Goal: Task Accomplishment & Management: Manage account settings

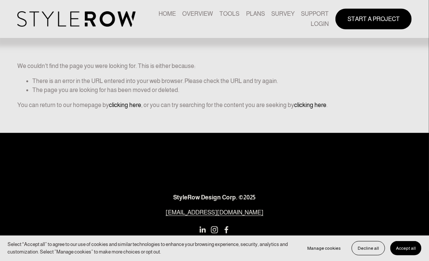
click at [318, 24] on link "LOGIN" at bounding box center [320, 24] width 18 height 10
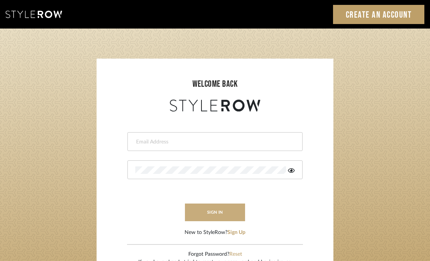
type input "ktyler@morgantewilson.com"
click at [214, 211] on button "sign in" at bounding box center [215, 213] width 60 height 18
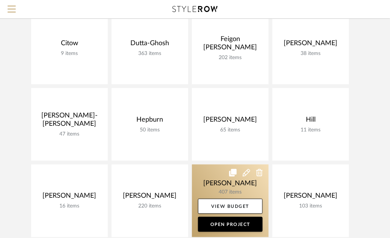
scroll to position [342, 0]
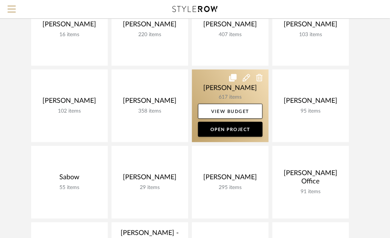
click at [237, 92] on link at bounding box center [230, 106] width 77 height 73
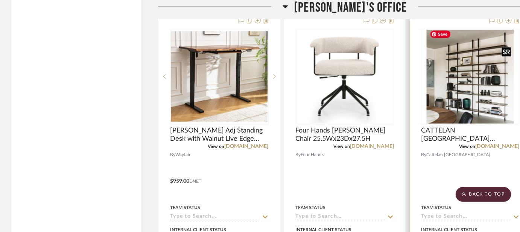
scroll to position [2665, 0]
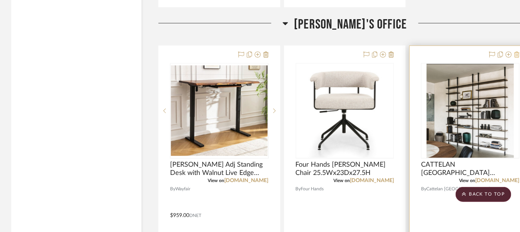
click at [395, 52] on icon at bounding box center [516, 55] width 5 height 6
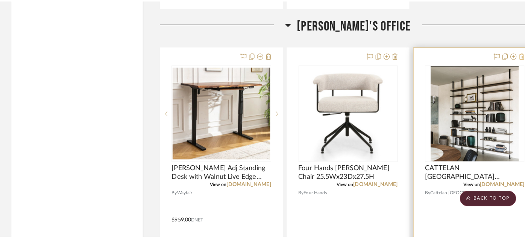
scroll to position [0, 0]
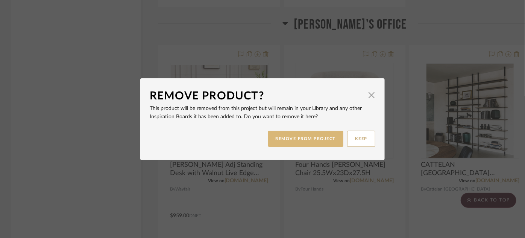
click at [304, 138] on button "REMOVE FROM PROJECT" at bounding box center [306, 138] width 76 height 16
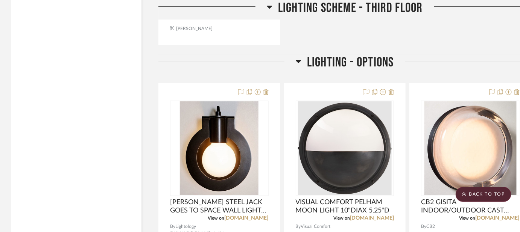
scroll to position [6493, 0]
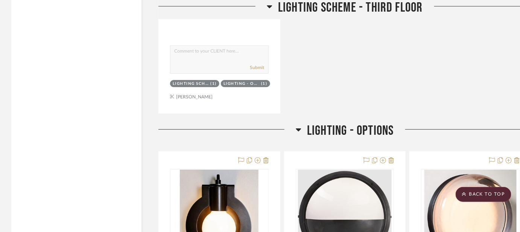
click at [298, 129] on icon at bounding box center [298, 130] width 5 height 3
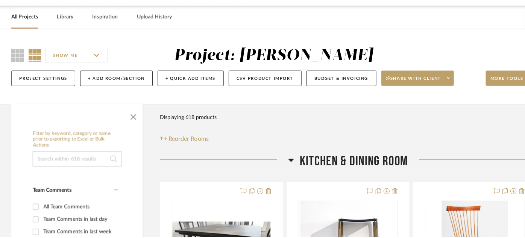
scroll to position [0, 0]
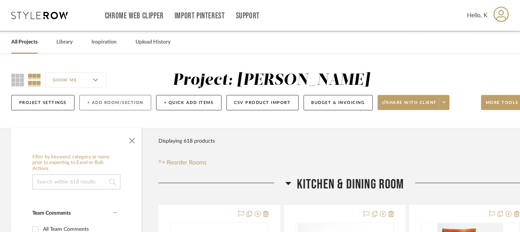
click at [114, 100] on button "+ Add Room/Section" at bounding box center [115, 102] width 72 height 15
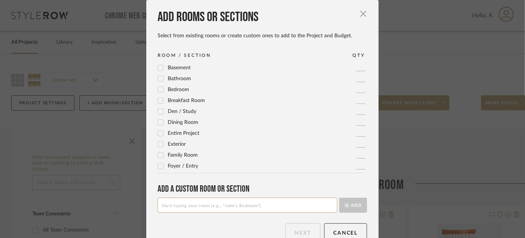
click at [209, 206] on input at bounding box center [248, 204] width 180 height 15
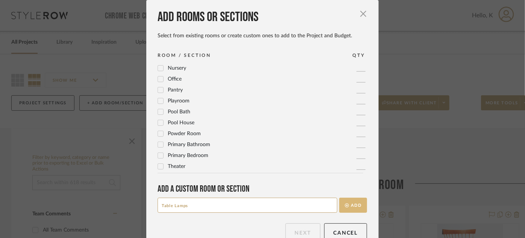
type input "Table Lamps"
click at [351, 202] on button "Add" at bounding box center [353, 204] width 28 height 15
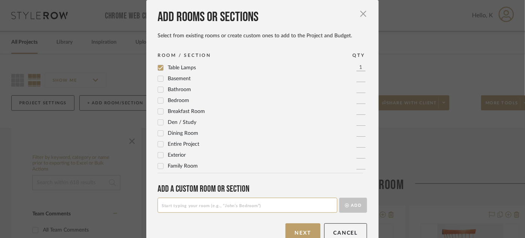
scroll to position [16, 0]
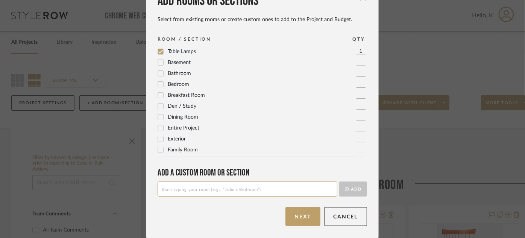
click at [215, 186] on input at bounding box center [248, 188] width 180 height 15
type input "Floor Lamps"
click at [356, 189] on button "Add" at bounding box center [353, 188] width 28 height 15
click at [210, 187] on input at bounding box center [248, 188] width 180 height 15
type input "Art"
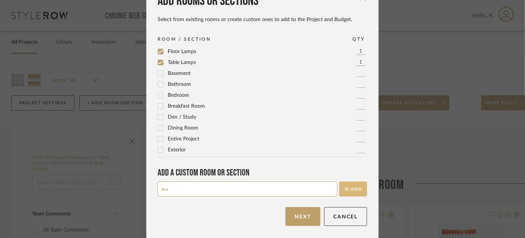
click at [353, 186] on button "Add" at bounding box center [353, 188] width 28 height 15
click at [214, 186] on input at bounding box center [248, 188] width 180 height 15
type input "Pillows"
click at [348, 186] on button "Add" at bounding box center [353, 188] width 28 height 15
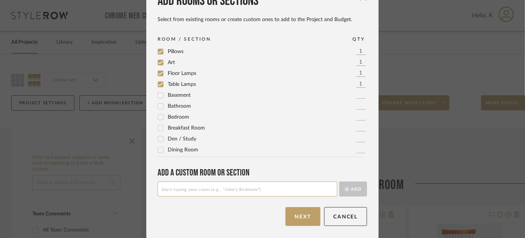
click at [211, 185] on input at bounding box center [248, 188] width 180 height 15
type input "Mirrors"
click at [356, 186] on button "Add" at bounding box center [353, 188] width 28 height 15
click at [265, 188] on input at bounding box center [248, 188] width 180 height 15
type input "Faux Trees"
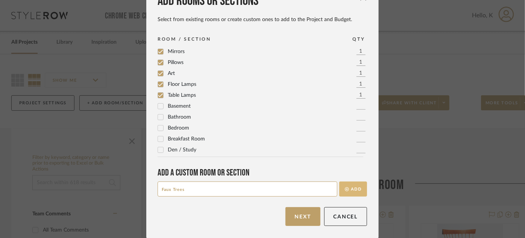
click at [355, 190] on button "Add" at bounding box center [353, 188] width 28 height 15
click at [171, 191] on input at bounding box center [248, 188] width 180 height 15
type input "Accessories"
click at [353, 188] on button "Add" at bounding box center [353, 188] width 28 height 15
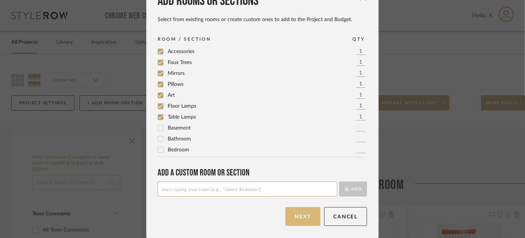
click at [299, 214] on button "Next" at bounding box center [302, 216] width 35 height 19
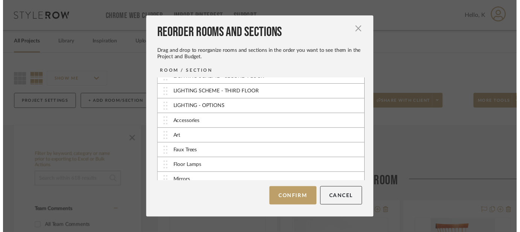
scroll to position [178, 0]
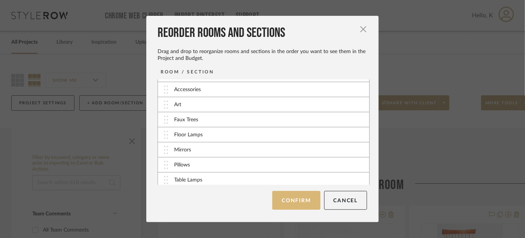
click at [291, 202] on button "Confirm" at bounding box center [296, 200] width 48 height 19
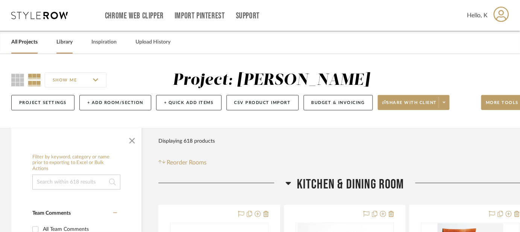
click at [66, 42] on link "Library" at bounding box center [64, 42] width 16 height 10
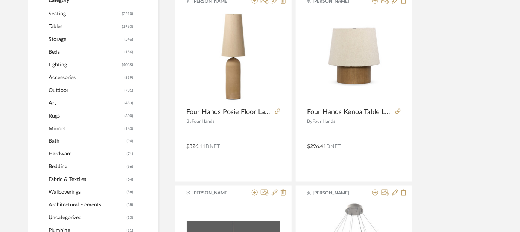
scroll to position [273, 0]
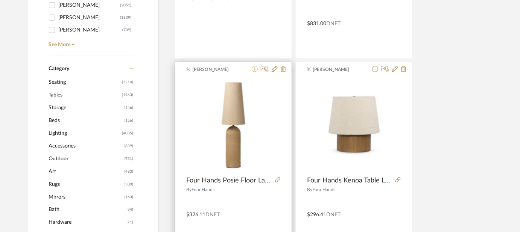
click at [254, 70] on icon at bounding box center [255, 69] width 6 height 6
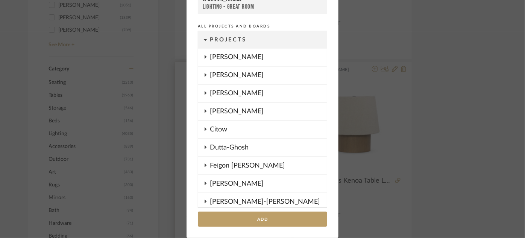
scroll to position [412, 0]
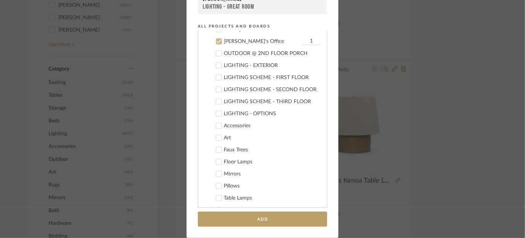
click at [216, 39] on icon at bounding box center [218, 41] width 5 height 5
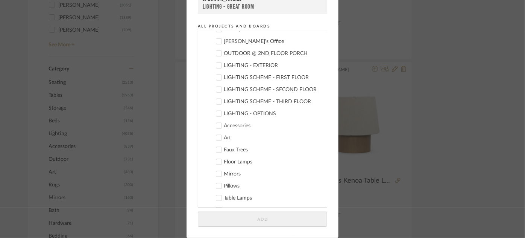
click at [230, 159] on div "Floor Lamps" at bounding box center [272, 162] width 97 height 6
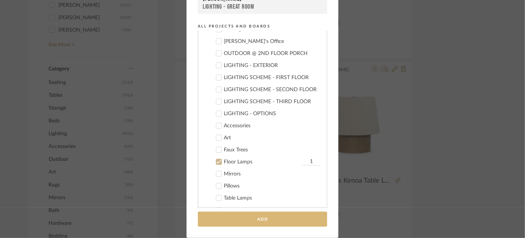
click at [262, 221] on button "Add" at bounding box center [262, 218] width 129 height 15
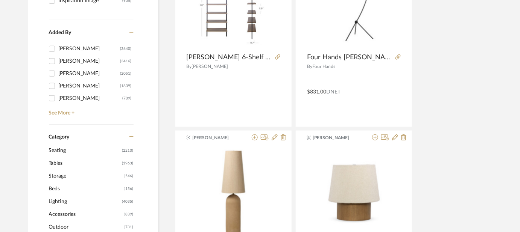
scroll to position [239, 0]
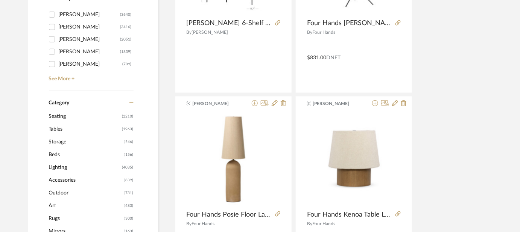
click at [65, 168] on span "Lighting" at bounding box center [84, 167] width 71 height 13
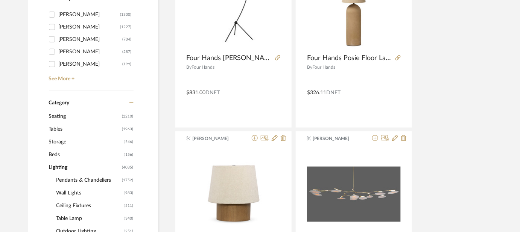
scroll to position [306, 0]
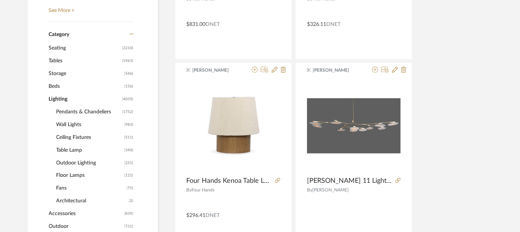
click at [78, 174] on span "Floor Lamps" at bounding box center [89, 176] width 66 height 13
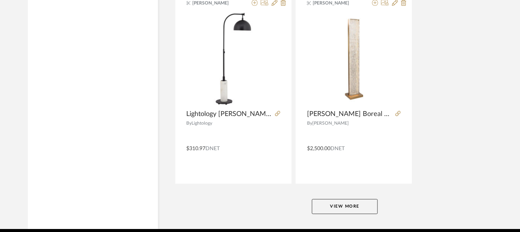
scroll to position [3478, 0]
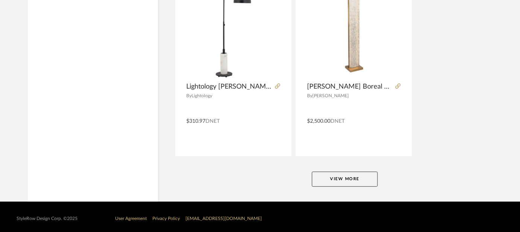
click at [367, 176] on button "View More" at bounding box center [345, 179] width 66 height 15
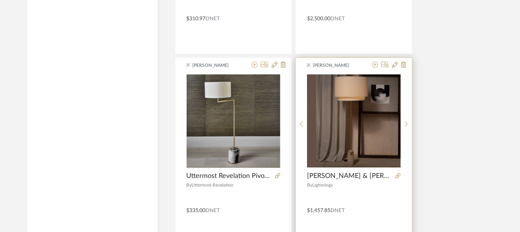
scroll to position [3546, 0]
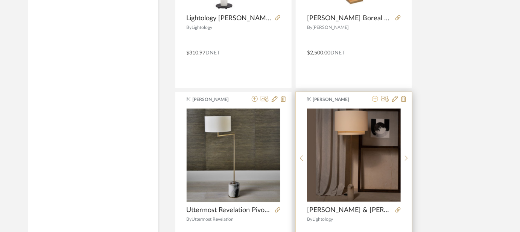
click at [376, 96] on icon at bounding box center [375, 99] width 6 height 6
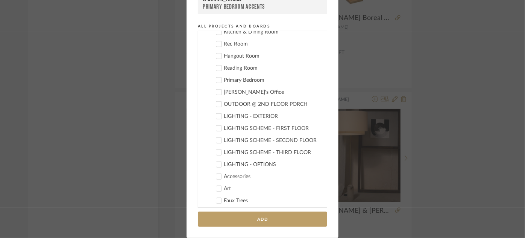
scroll to position [429, 0]
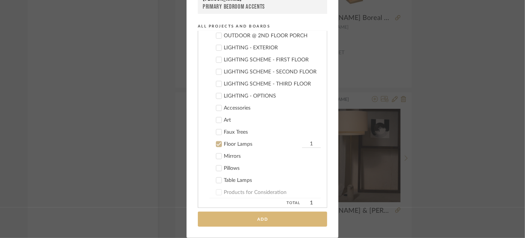
click at [263, 219] on button "Add" at bounding box center [262, 218] width 129 height 15
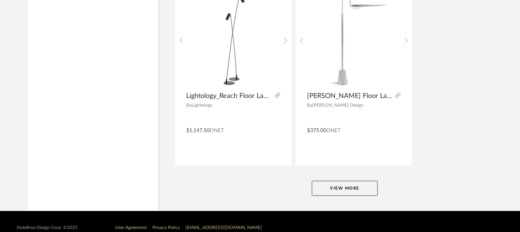
scroll to position [6936, 0]
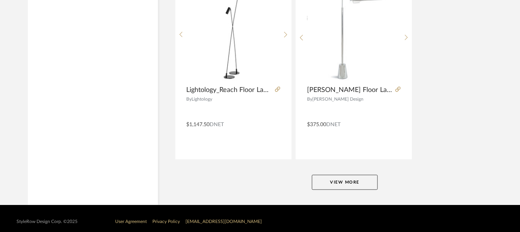
click at [336, 177] on button "View More" at bounding box center [345, 182] width 66 height 15
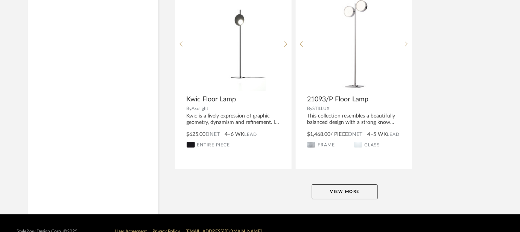
scroll to position [10393, 0]
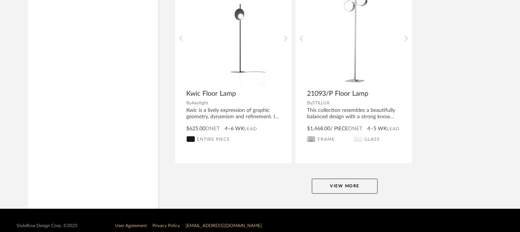
click at [359, 179] on button "View More" at bounding box center [345, 186] width 66 height 15
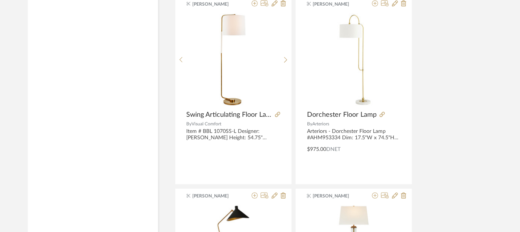
scroll to position [10530, 0]
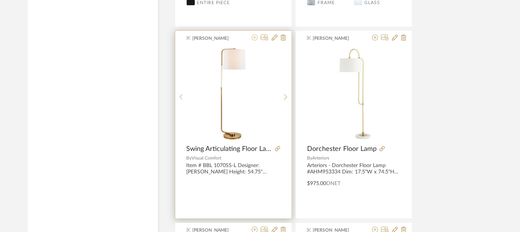
click at [255, 35] on icon at bounding box center [255, 38] width 6 height 6
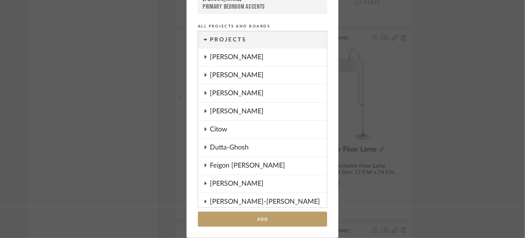
scroll to position [532, 0]
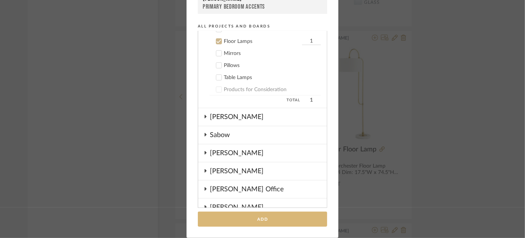
click at [274, 218] on button "Add" at bounding box center [262, 218] width 129 height 15
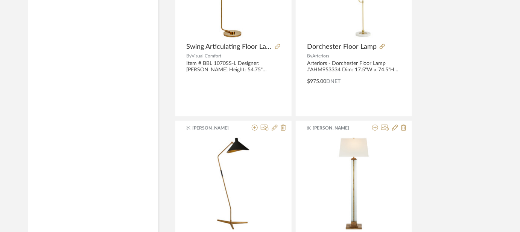
scroll to position [10530, 0]
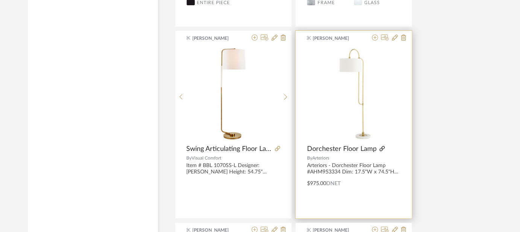
click at [381, 146] on icon at bounding box center [381, 148] width 5 height 5
